Goal: Task Accomplishment & Management: Use online tool/utility

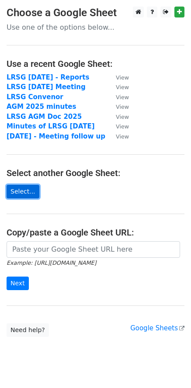
click at [17, 193] on link "Select..." at bounding box center [23, 192] width 33 height 14
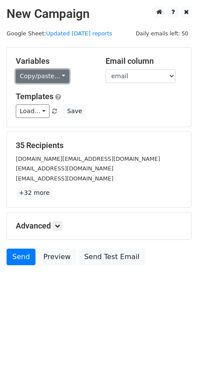
click at [57, 76] on link "Copy/paste..." at bounding box center [42, 77] width 53 height 14
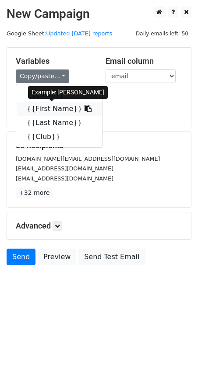
click at [48, 110] on link "{{First Name}}" at bounding box center [59, 109] width 86 height 14
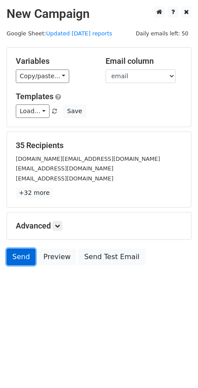
click at [23, 258] on link "Send" at bounding box center [21, 257] width 29 height 17
click at [21, 256] on link "Send" at bounding box center [21, 257] width 29 height 17
